Goal: Obtain resource: Download file/media

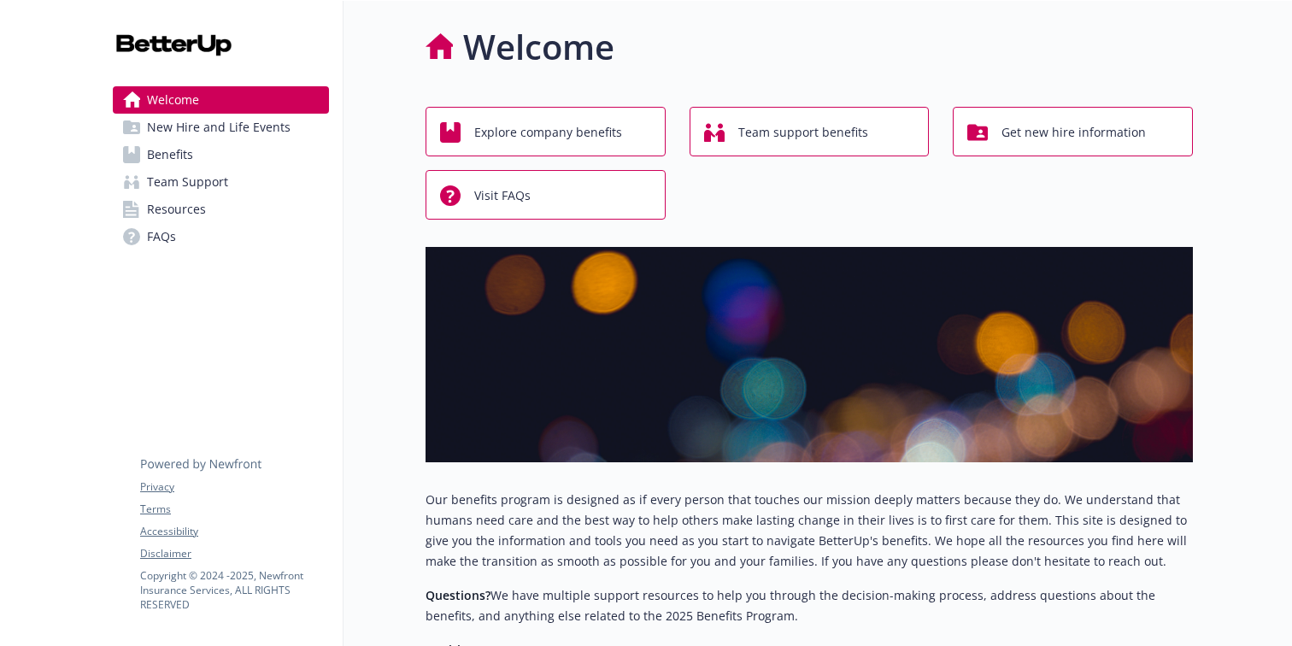
click at [199, 162] on link "Benefits" at bounding box center [221, 154] width 216 height 27
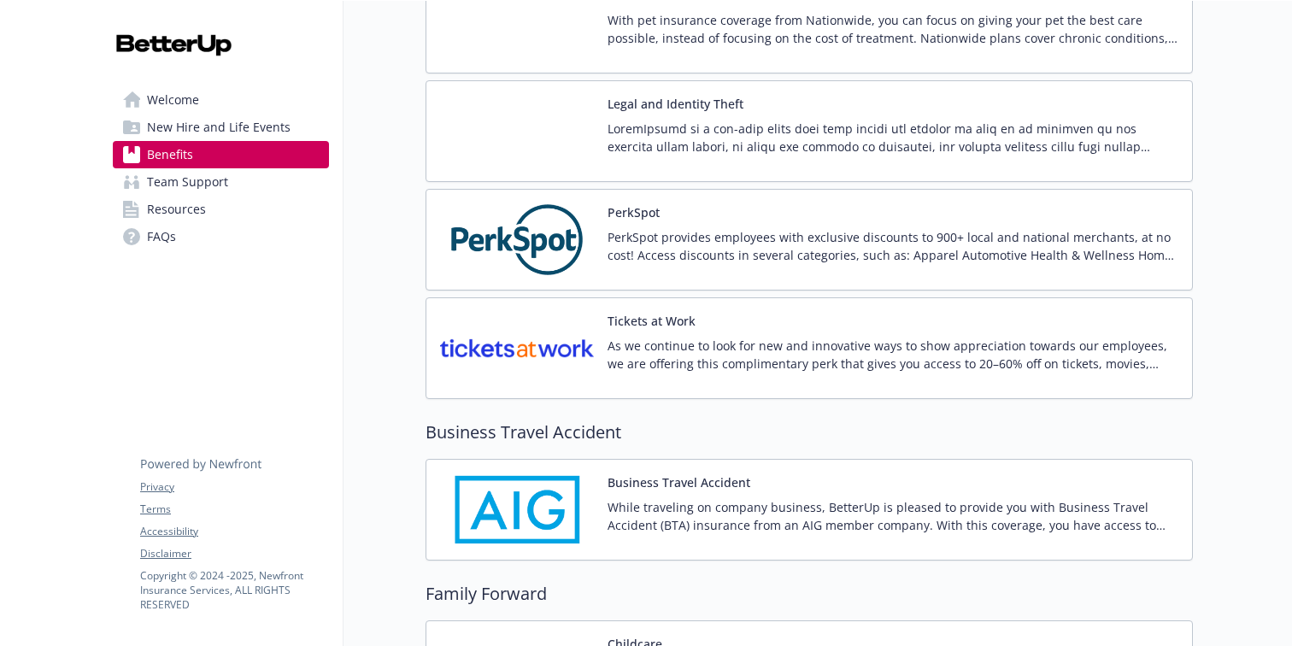
scroll to position [3569, 0]
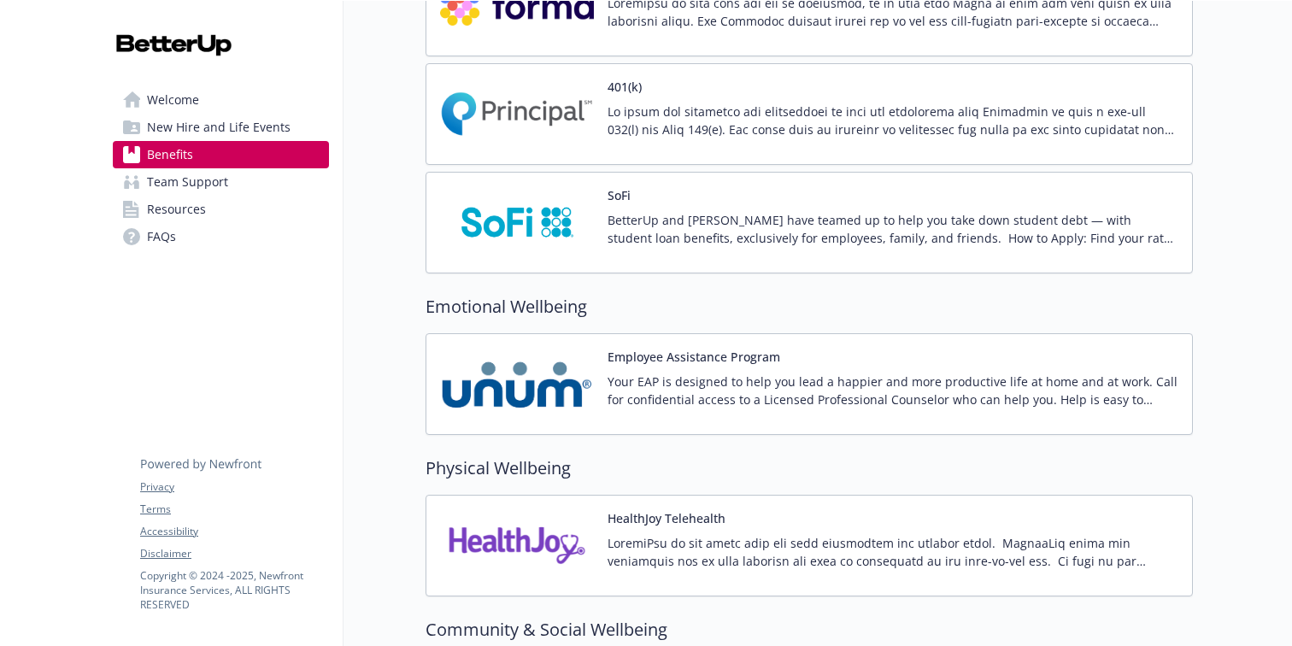
click at [732, 349] on button "Employee Assistance Program" at bounding box center [694, 357] width 173 height 18
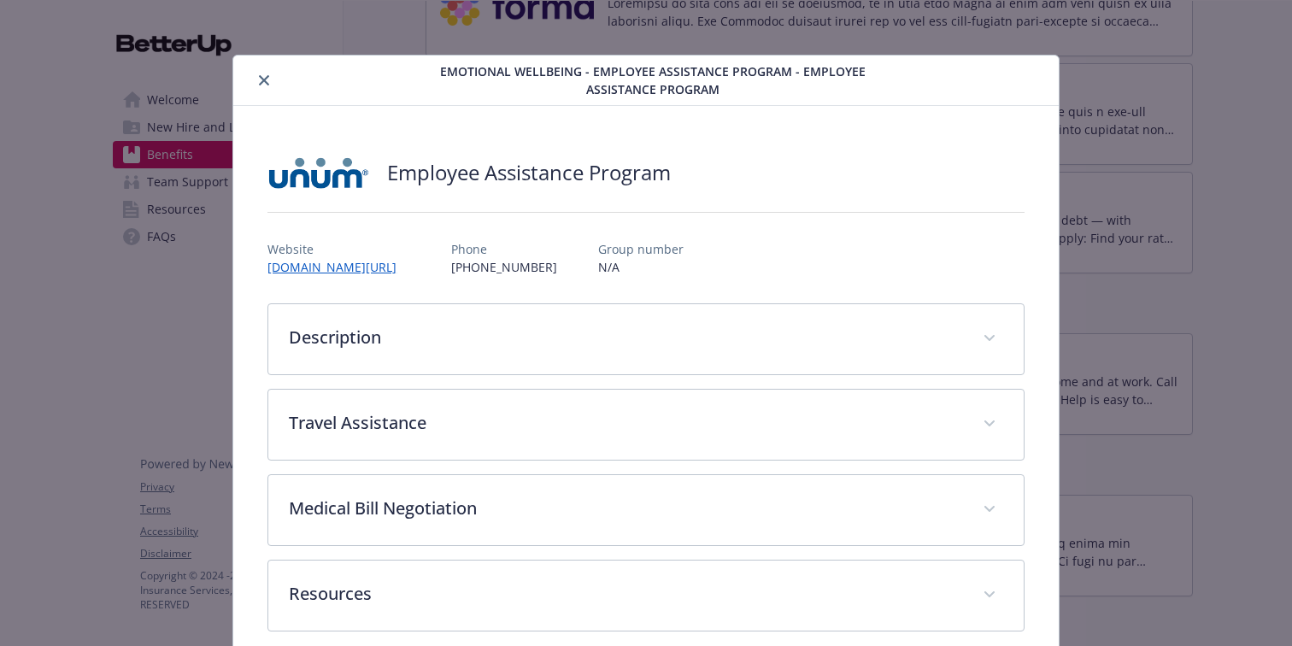
scroll to position [22, 0]
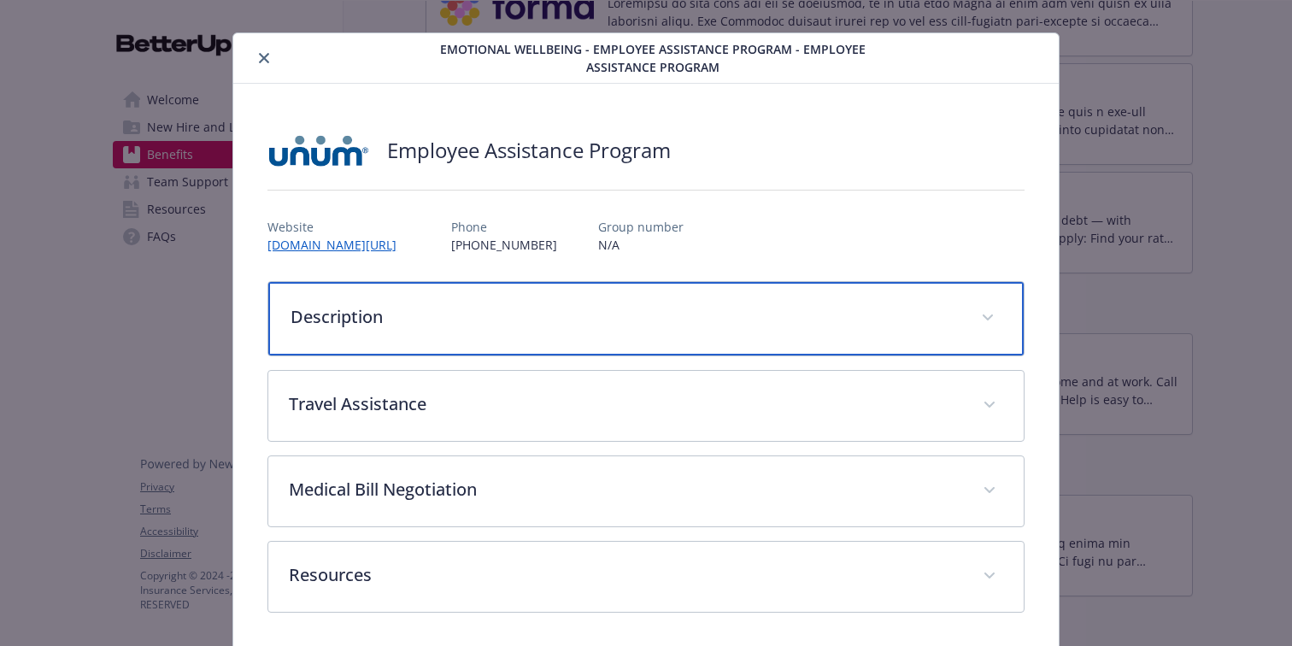
click at [720, 333] on div "Description" at bounding box center [646, 319] width 756 height 74
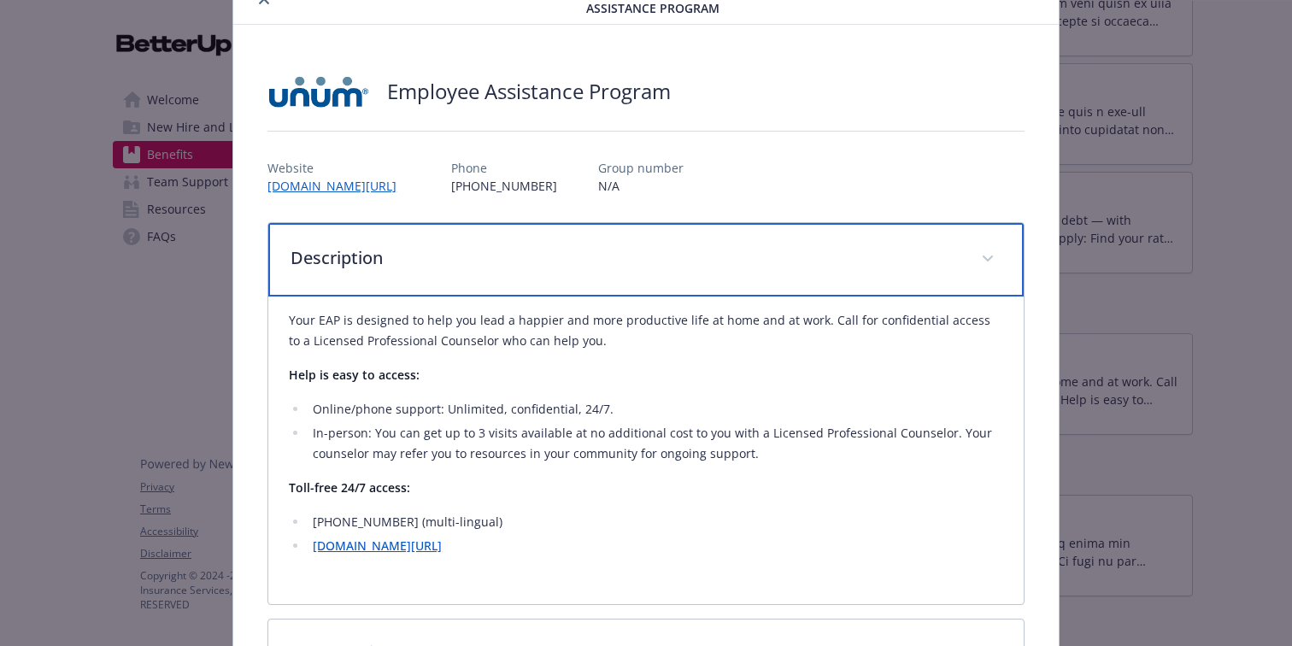
scroll to position [103, 0]
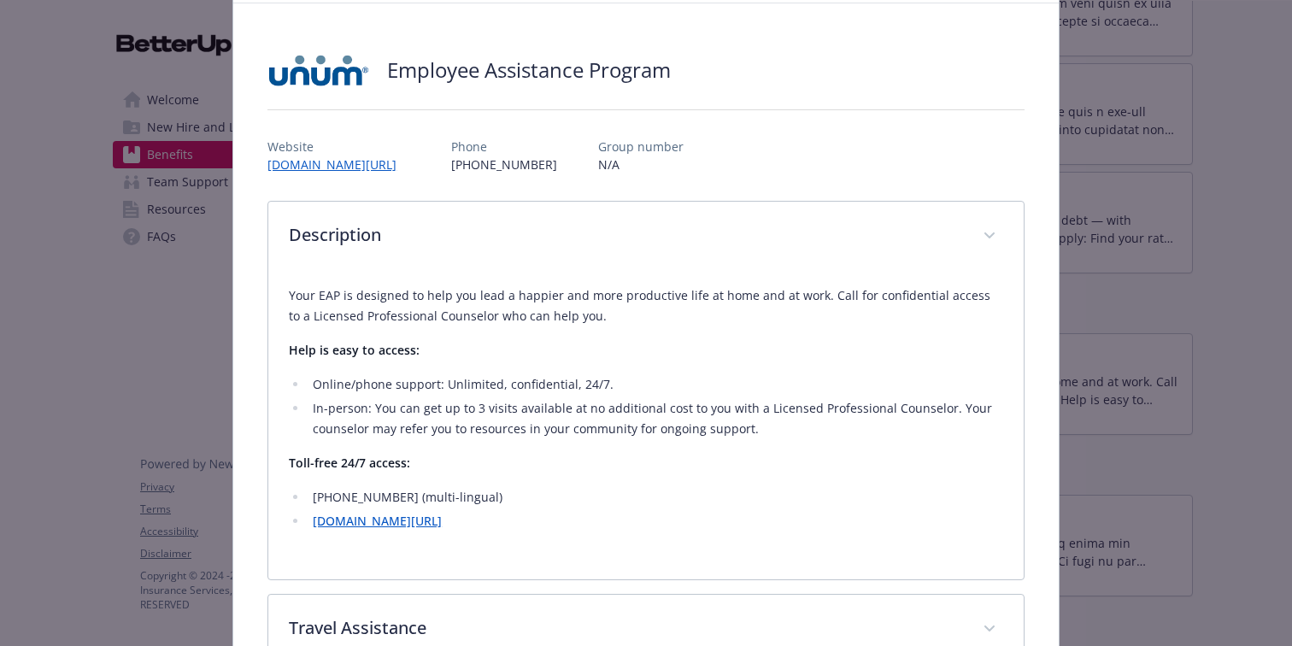
drag, startPoint x: 288, startPoint y: 301, endPoint x: 495, endPoint y: 542, distance: 317.7
click at [495, 542] on div "Your EAP is designed to help you lead a happier and more productive life at hom…" at bounding box center [646, 415] width 715 height 287
copy div "Your EAP is designed to help you lead a happier and more productive life at hom…"
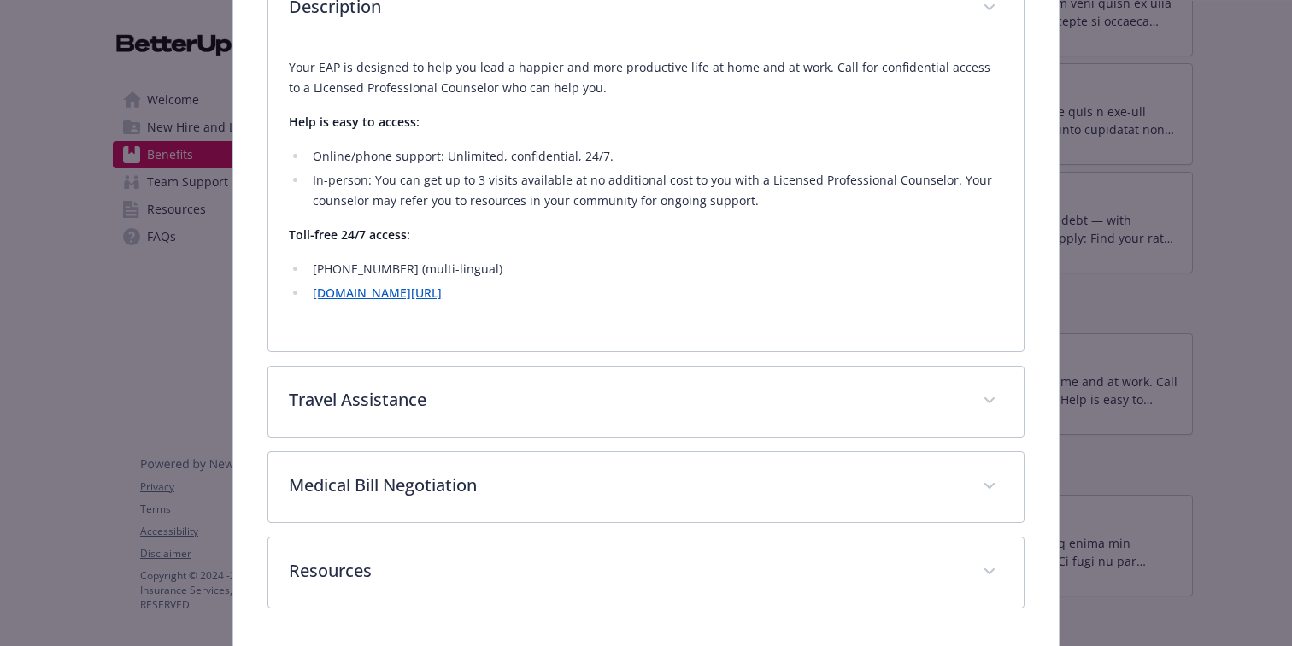
scroll to position [390, 0]
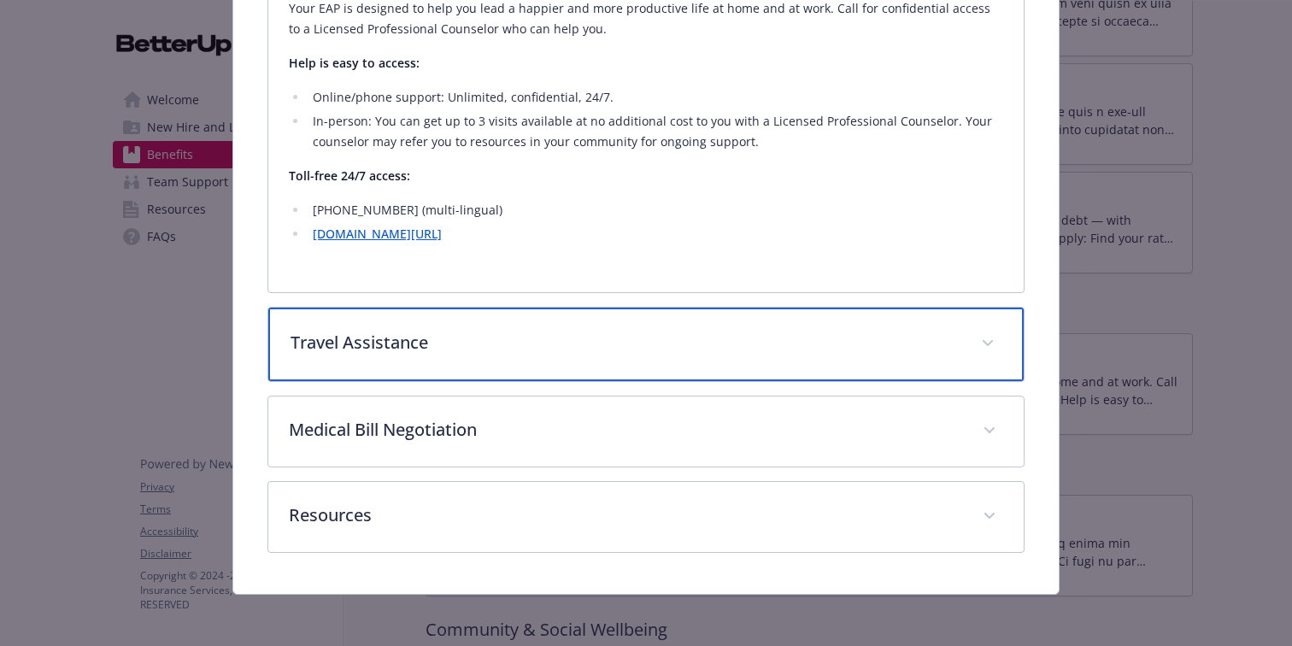
click at [473, 372] on div "Travel Assistance" at bounding box center [646, 345] width 756 height 74
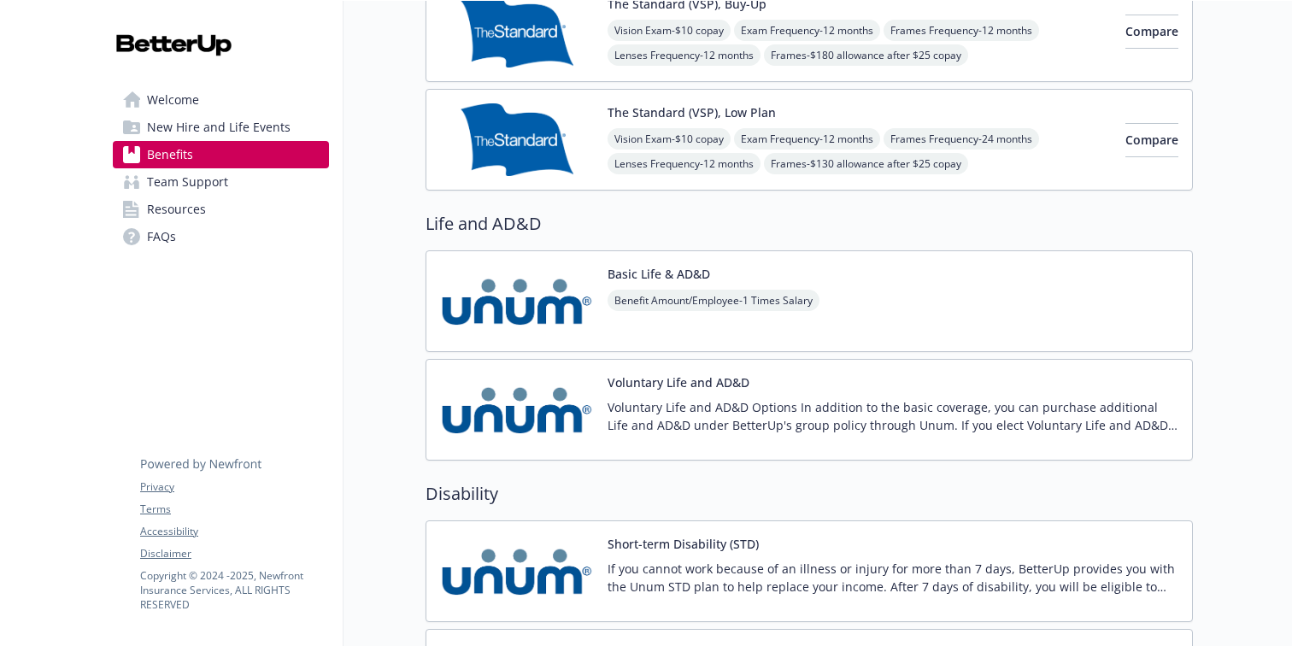
scroll to position [1419, 0]
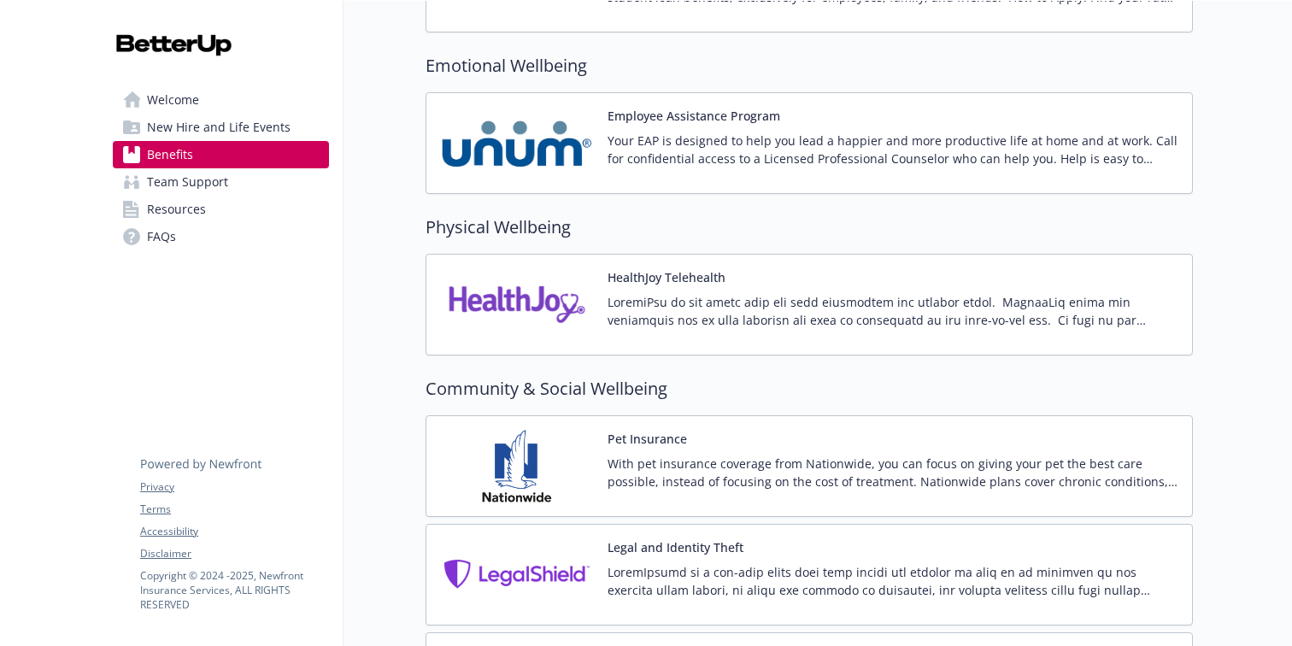
click at [514, 149] on img at bounding box center [517, 143] width 154 height 73
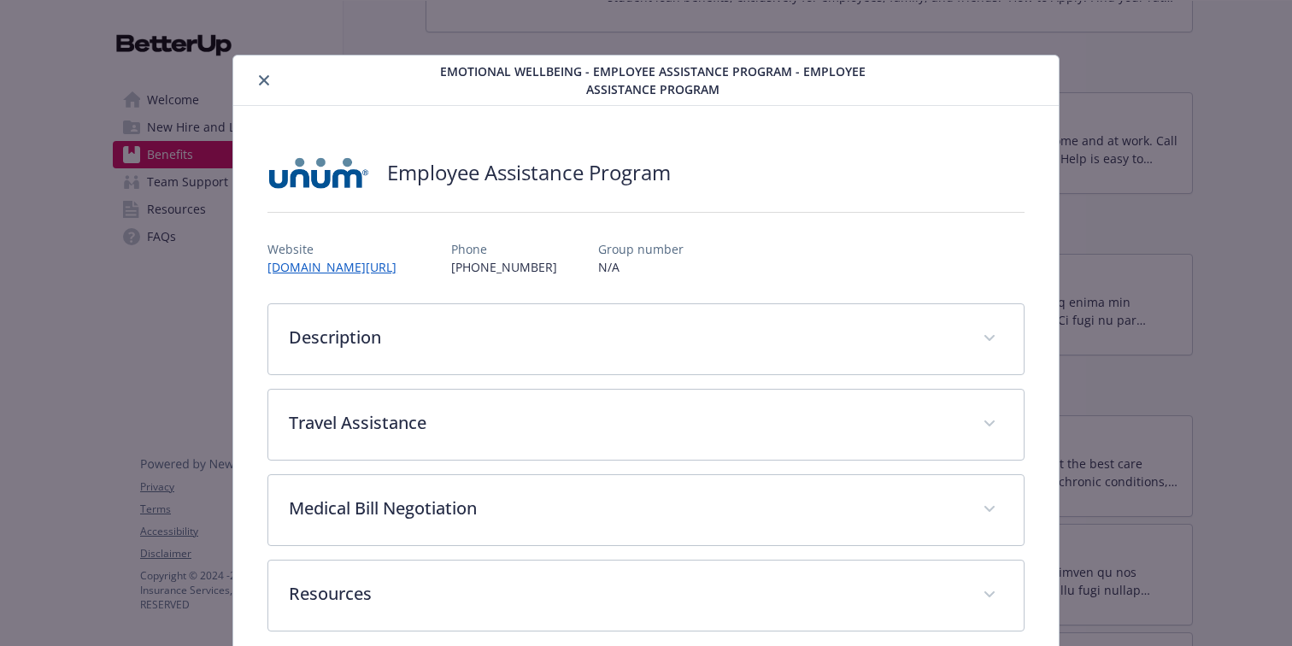
scroll to position [22, 0]
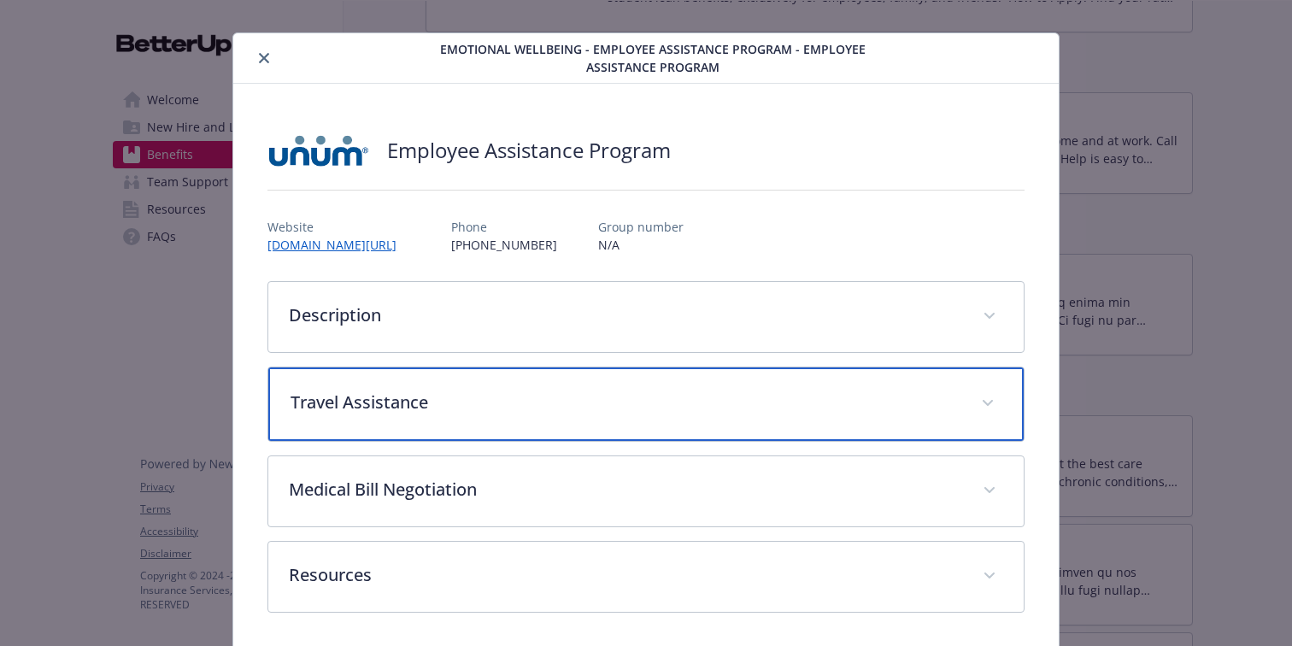
click at [430, 397] on p "Travel Assistance" at bounding box center [626, 403] width 670 height 26
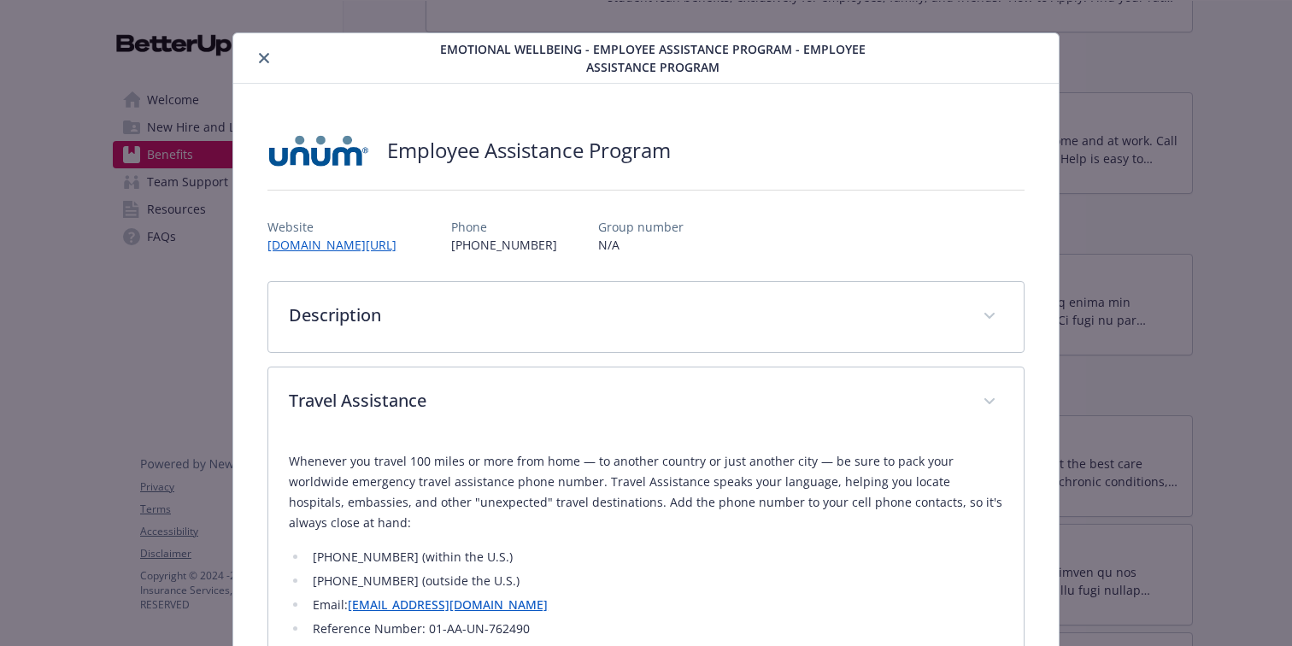
click at [543, 547] on li "[PHONE_NUMBER] (within the U.S.)" at bounding box center [656, 557] width 696 height 21
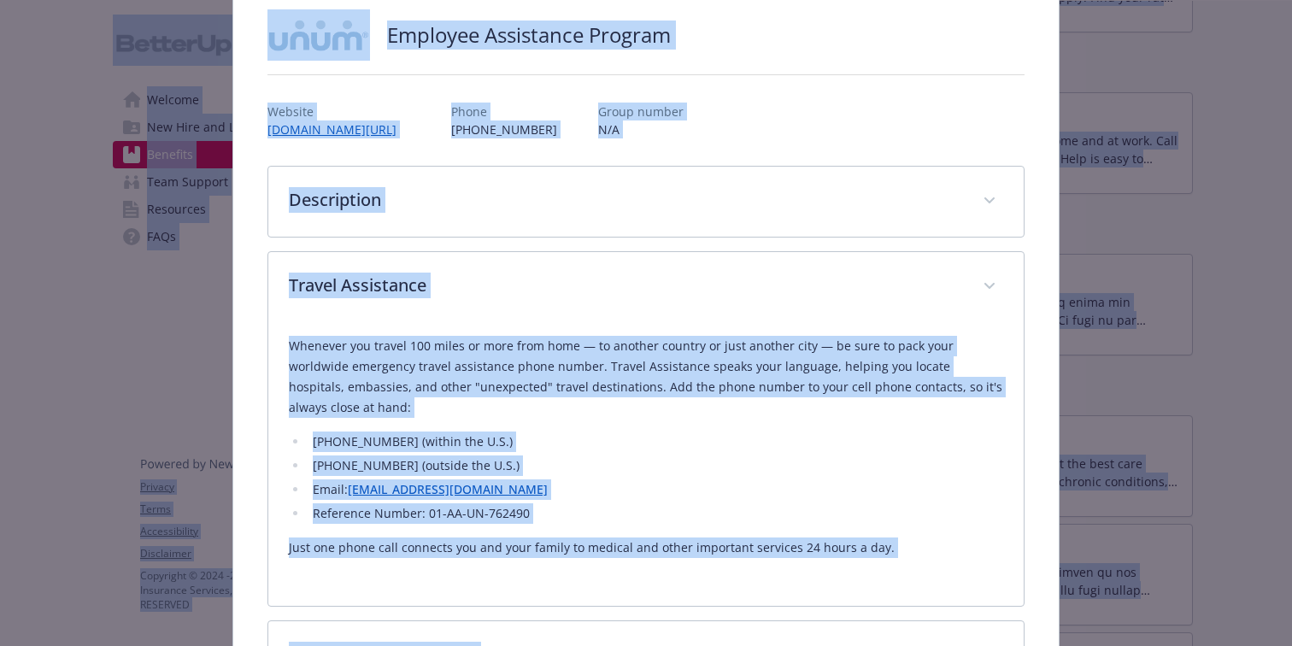
scroll to position [345, 0]
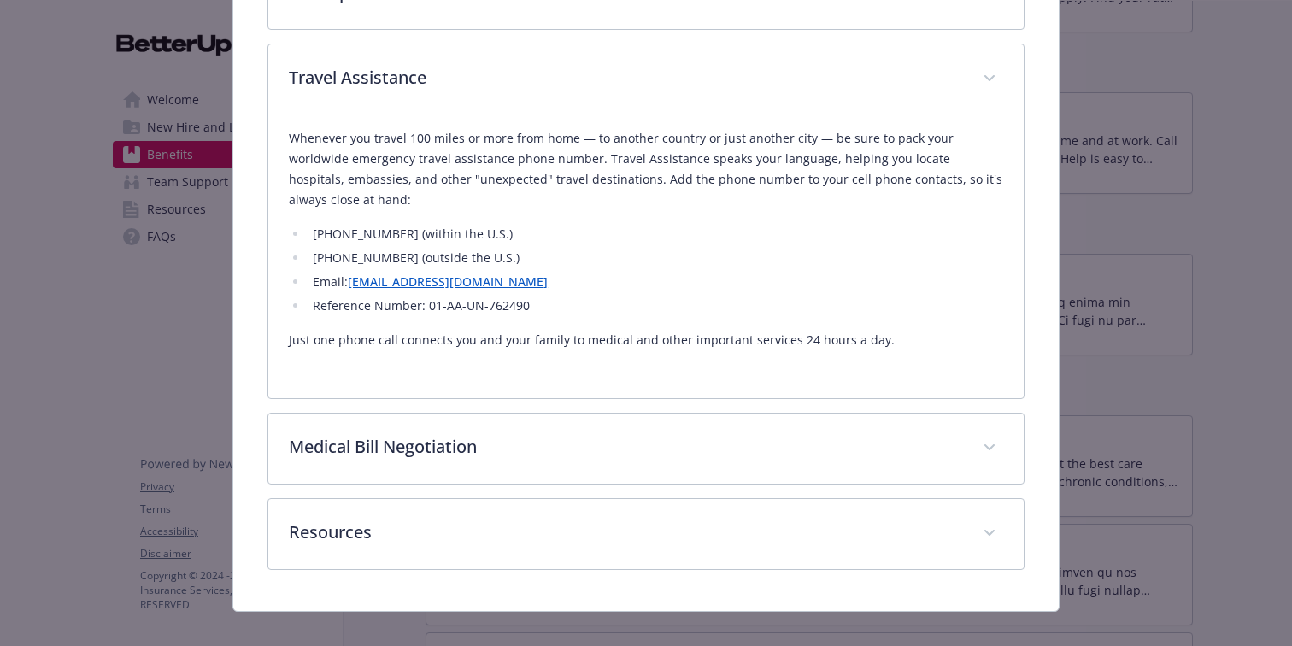
click at [516, 439] on div "Medical Bill Negotiation" at bounding box center [646, 449] width 756 height 70
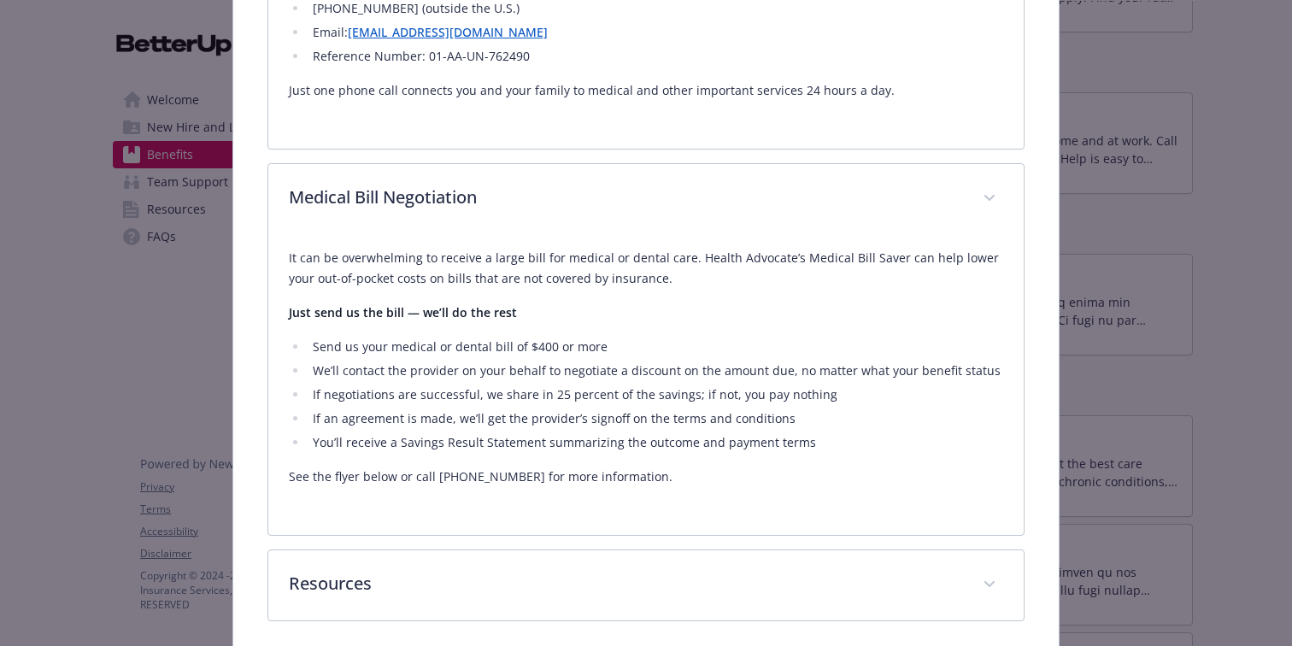
scroll to position [646, 0]
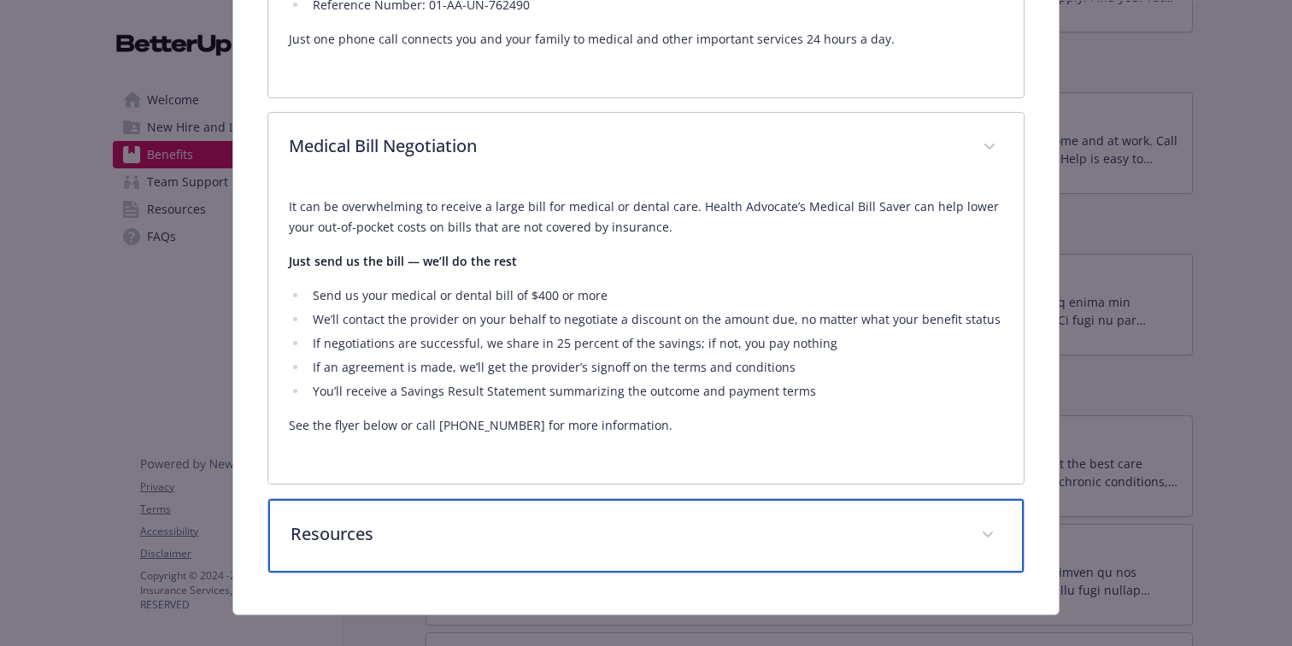
click at [482, 499] on div "Resources" at bounding box center [646, 536] width 756 height 74
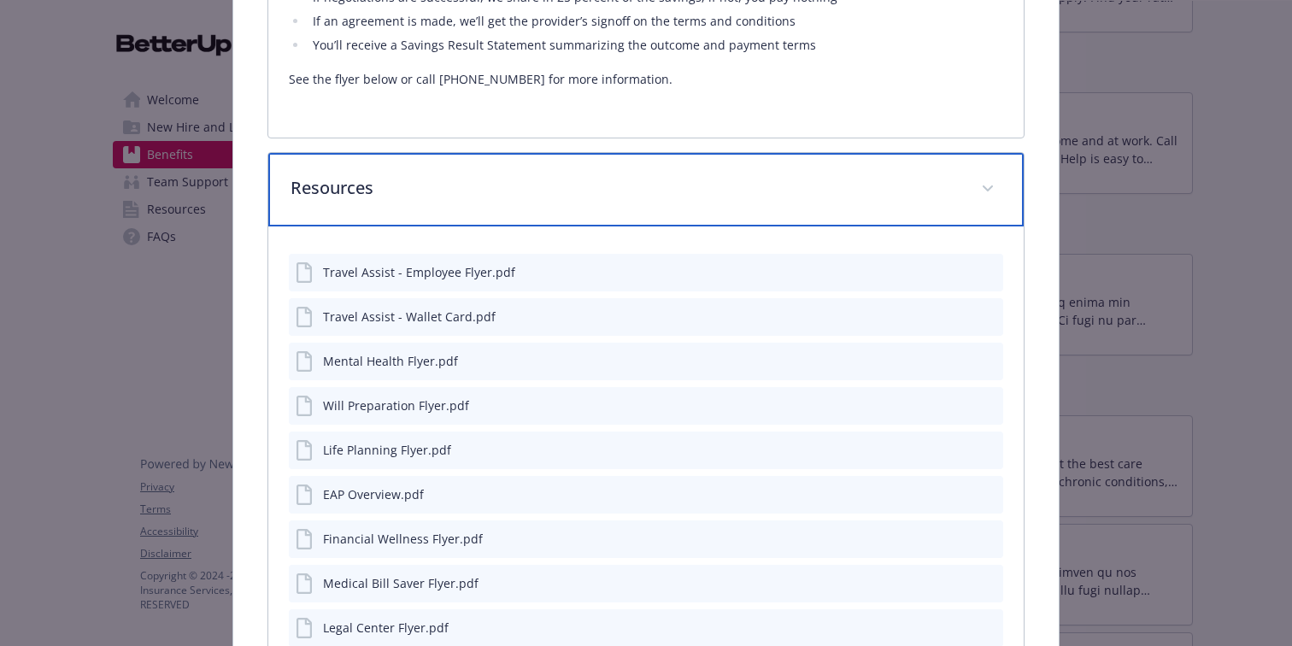
scroll to position [992, 0]
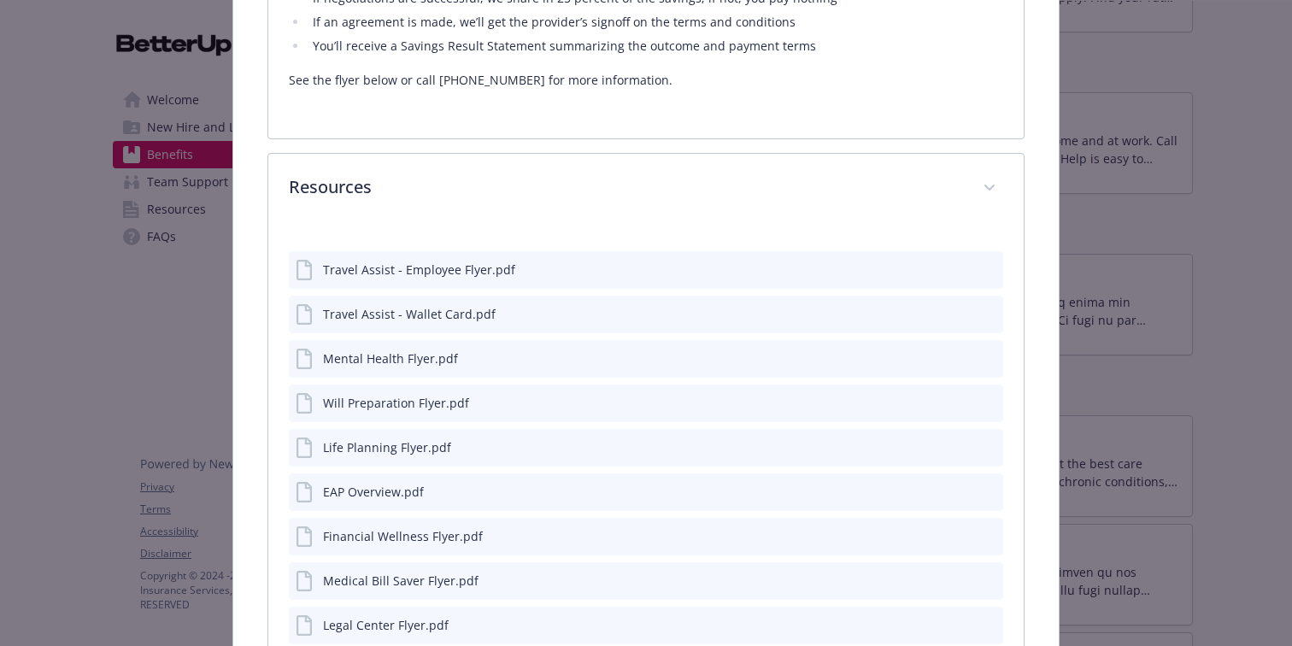
click at [957, 262] on icon "download file" at bounding box center [959, 269] width 14 height 14
click at [960, 306] on icon "download file" at bounding box center [959, 313] width 14 height 14
click at [963, 350] on icon "download file" at bounding box center [959, 357] width 14 height 14
click at [957, 395] on icon "download file" at bounding box center [959, 402] width 14 height 14
click at [960, 439] on icon "download file" at bounding box center [959, 446] width 14 height 14
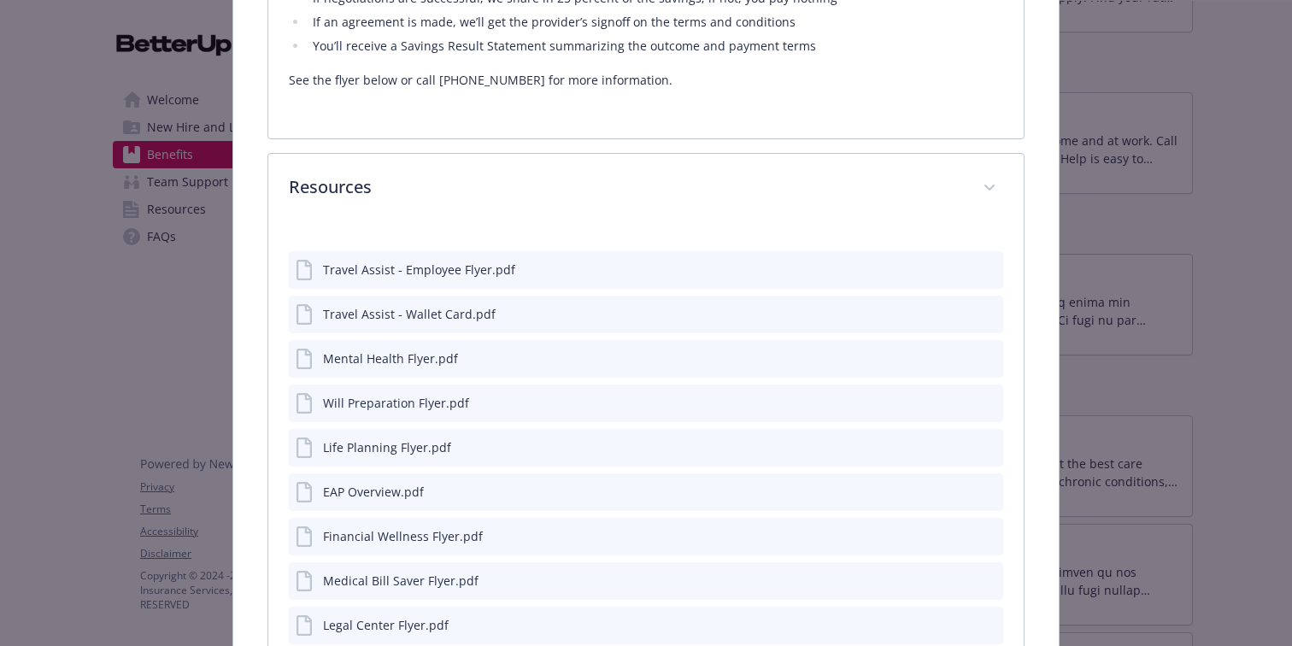
click at [960, 484] on icon "download file" at bounding box center [959, 491] width 14 height 14
click at [388, 483] on div "EAP Overview.pdf" at bounding box center [373, 492] width 101 height 18
